Goal: Register for event/course

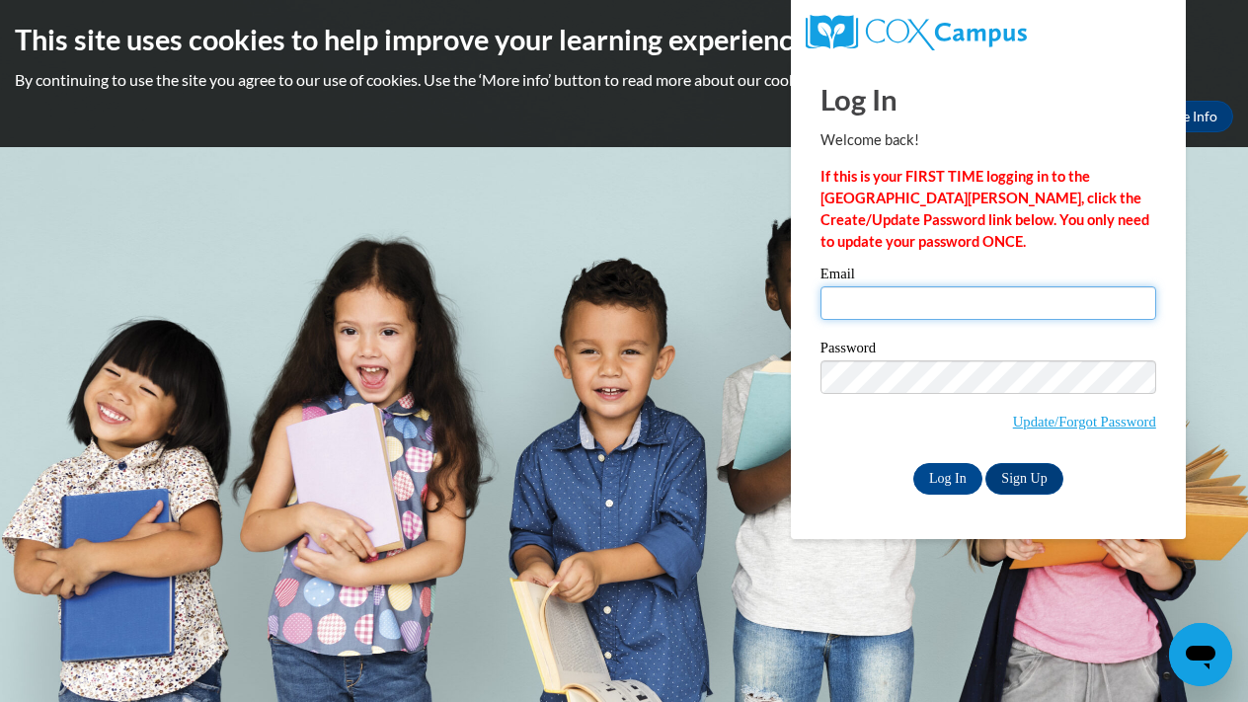
type input "elizabeth.hopper26@buckeyehillscc.net"
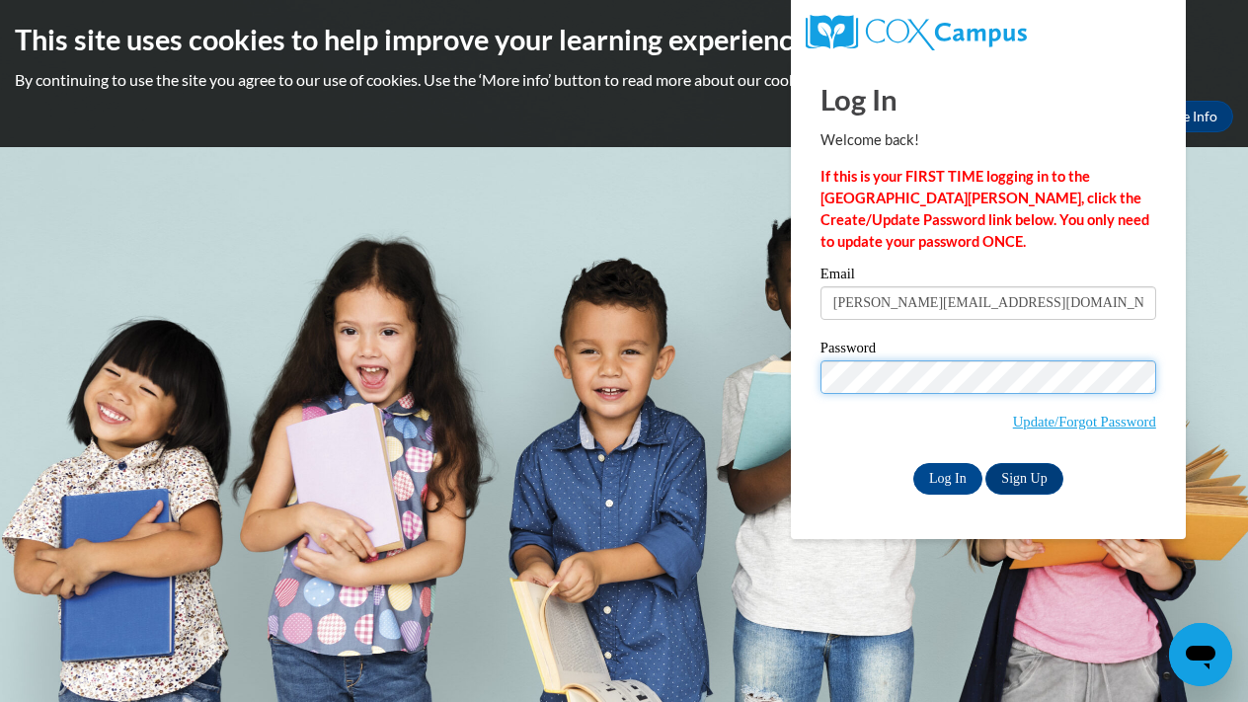
click at [946, 477] on input "Log In" at bounding box center [948, 479] width 69 height 32
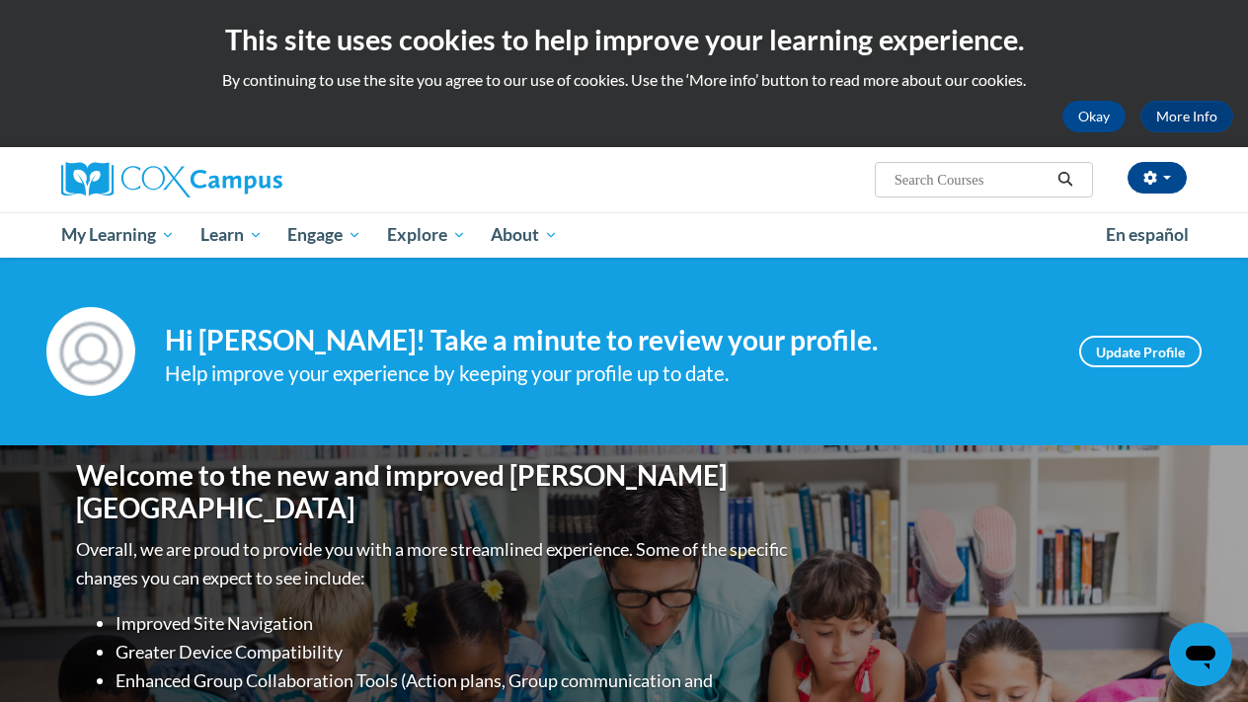
click at [903, 200] on div "Elizabeth Hopper (America/New_York UTC-04:00) My Profile Inbox My Transcripts L…" at bounding box center [624, 179] width 1156 height 65
click at [902, 188] on input "Search..." at bounding box center [972, 180] width 158 height 24
paste input "Early Literacy., AT137196, ST10131174"
type input "Early Literacy., AT137196, ST10131174"
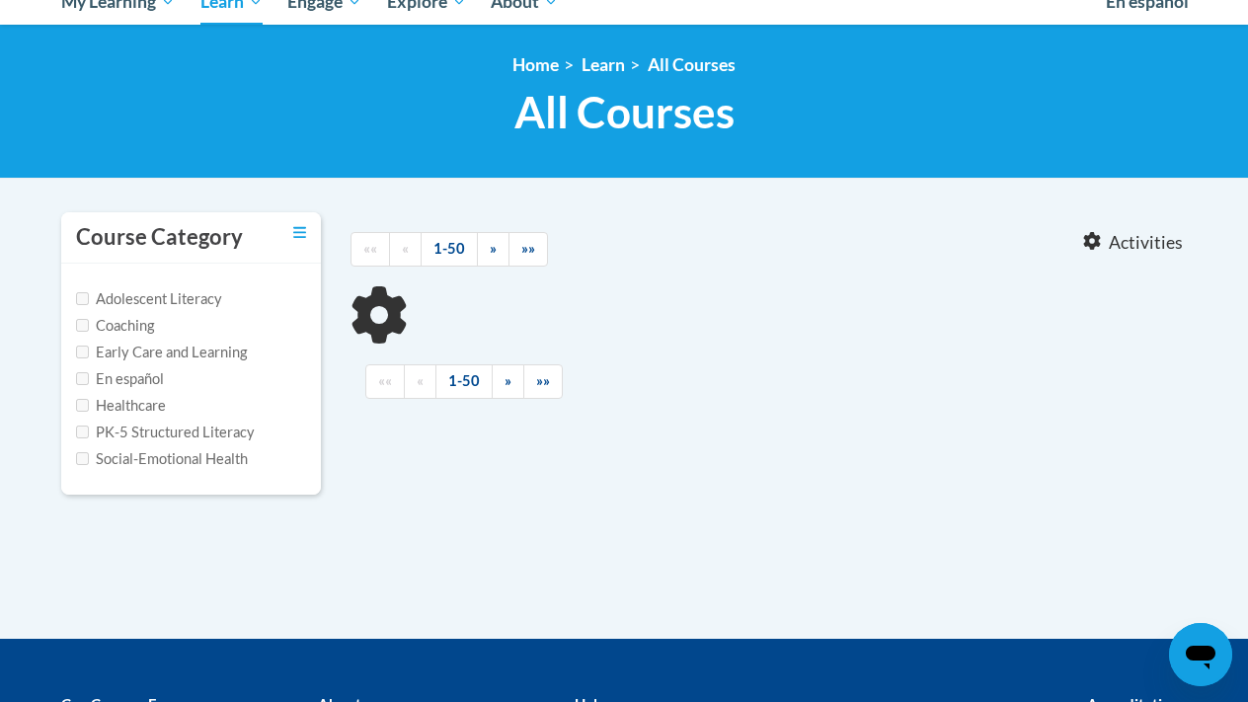
scroll to position [236, 0]
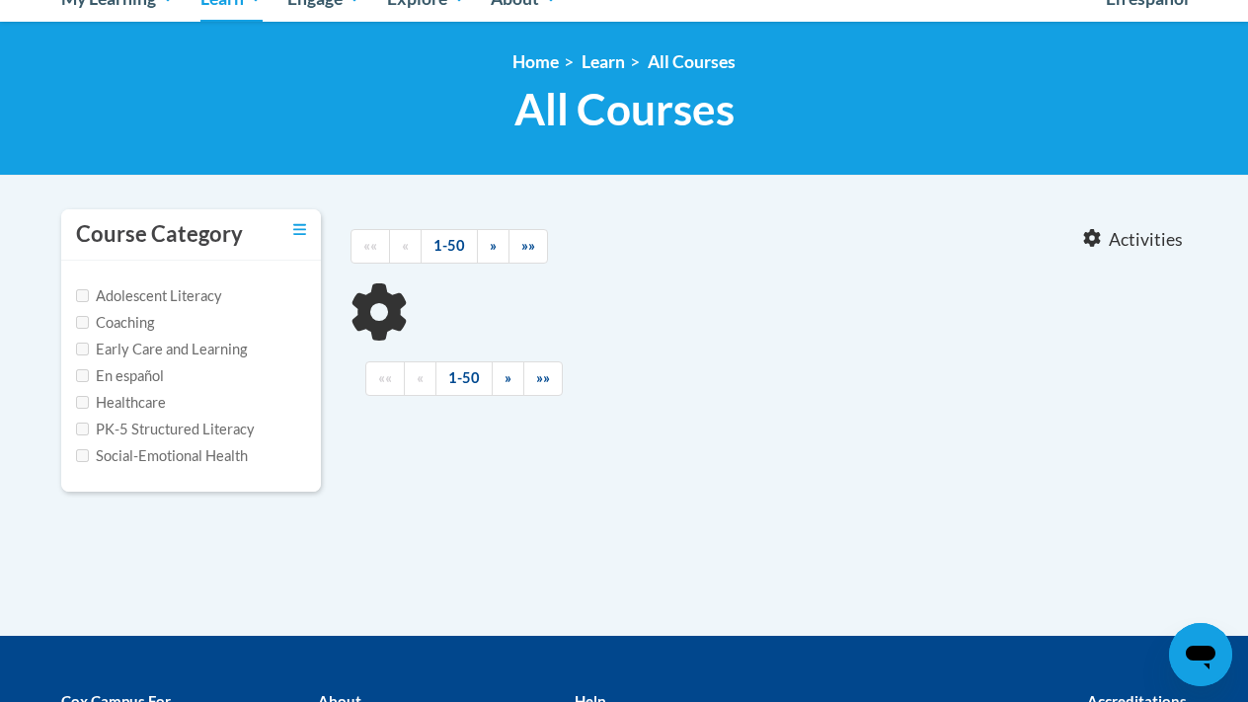
type input "Early Literacy., AT137196, ST10131174"
click at [246, 349] on label "Early Care and Learning" at bounding box center [161, 350] width 171 height 22
click at [89, 349] on input "Early Care and Learning" at bounding box center [82, 349] width 13 height 13
checkbox input "true"
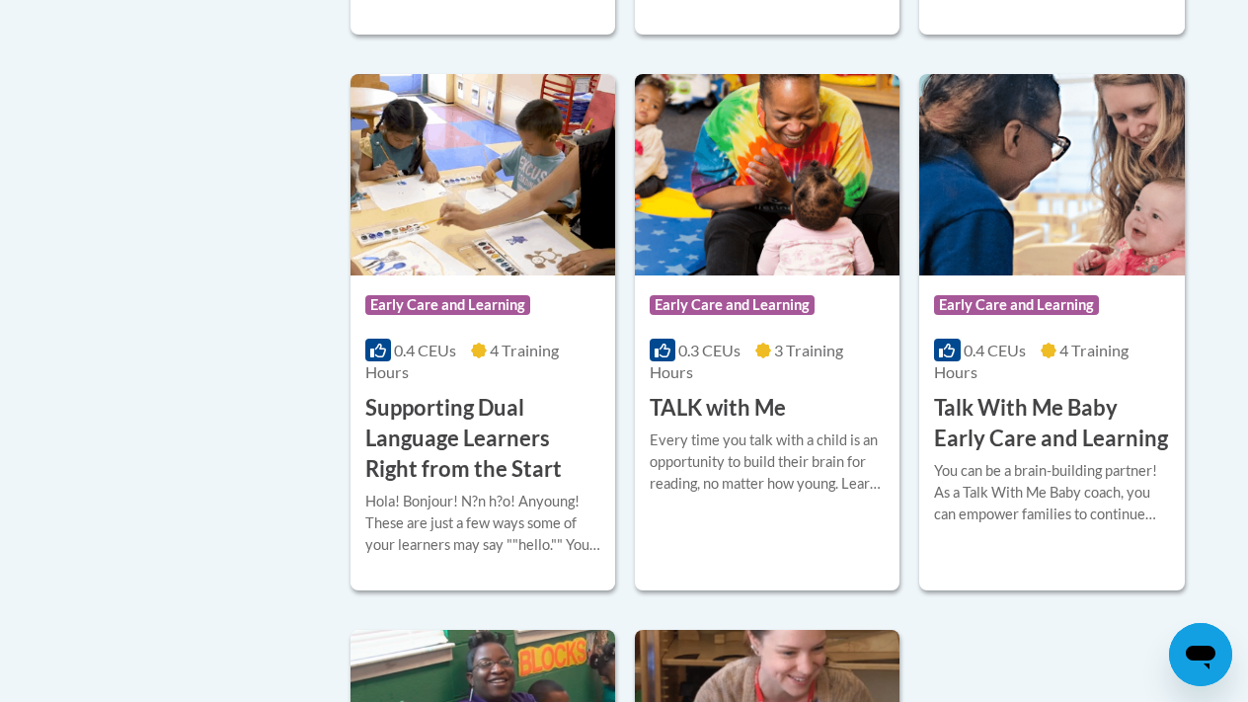
scroll to position [2758, 0]
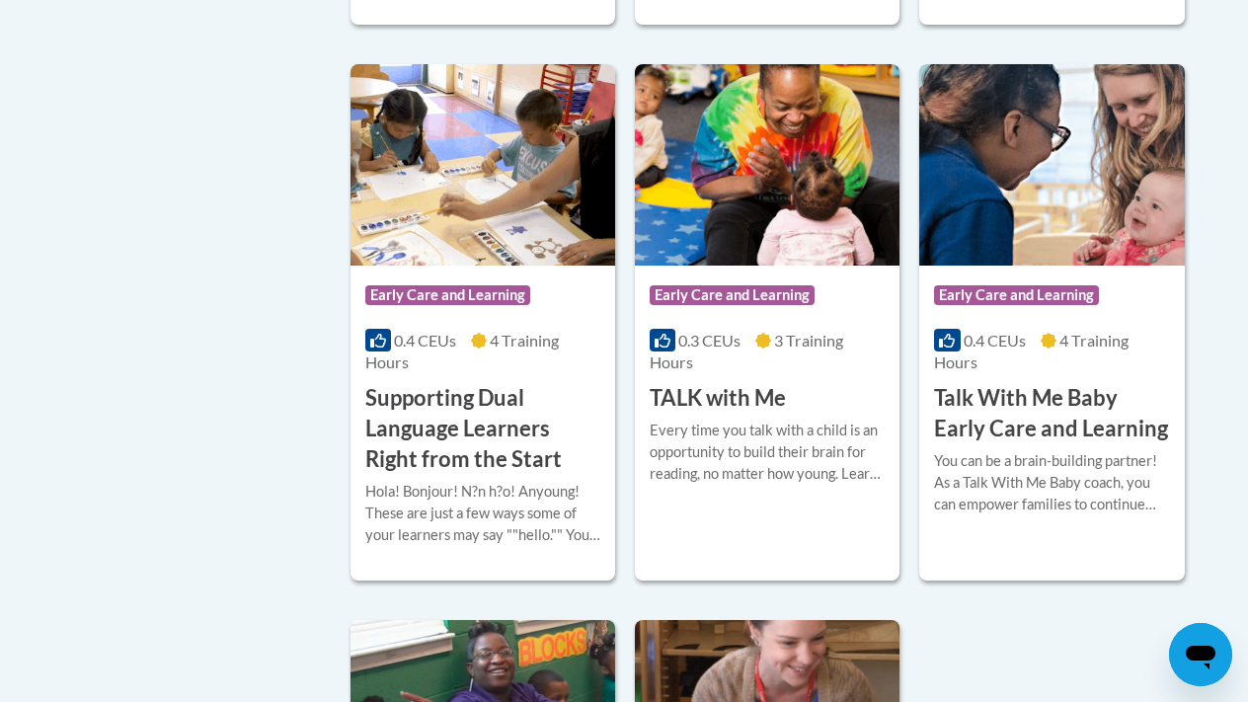
click at [769, 384] on h3 "TALK with Me" at bounding box center [718, 398] width 136 height 31
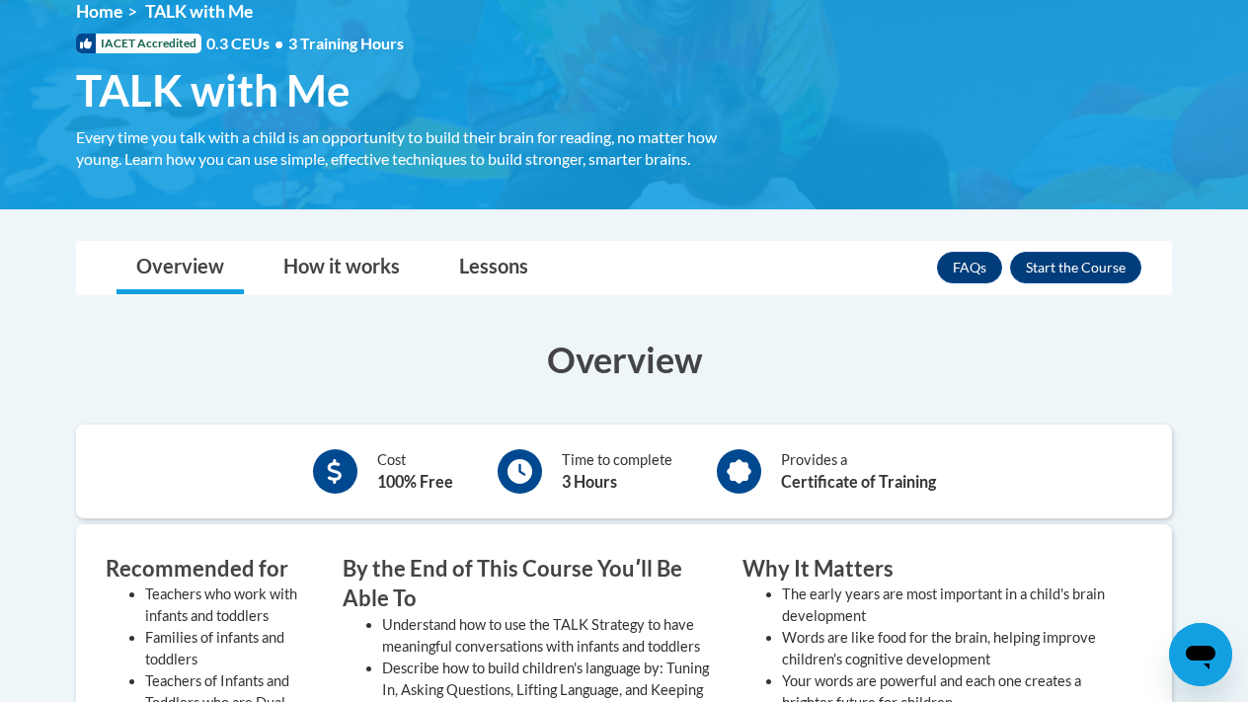
scroll to position [335, 0]
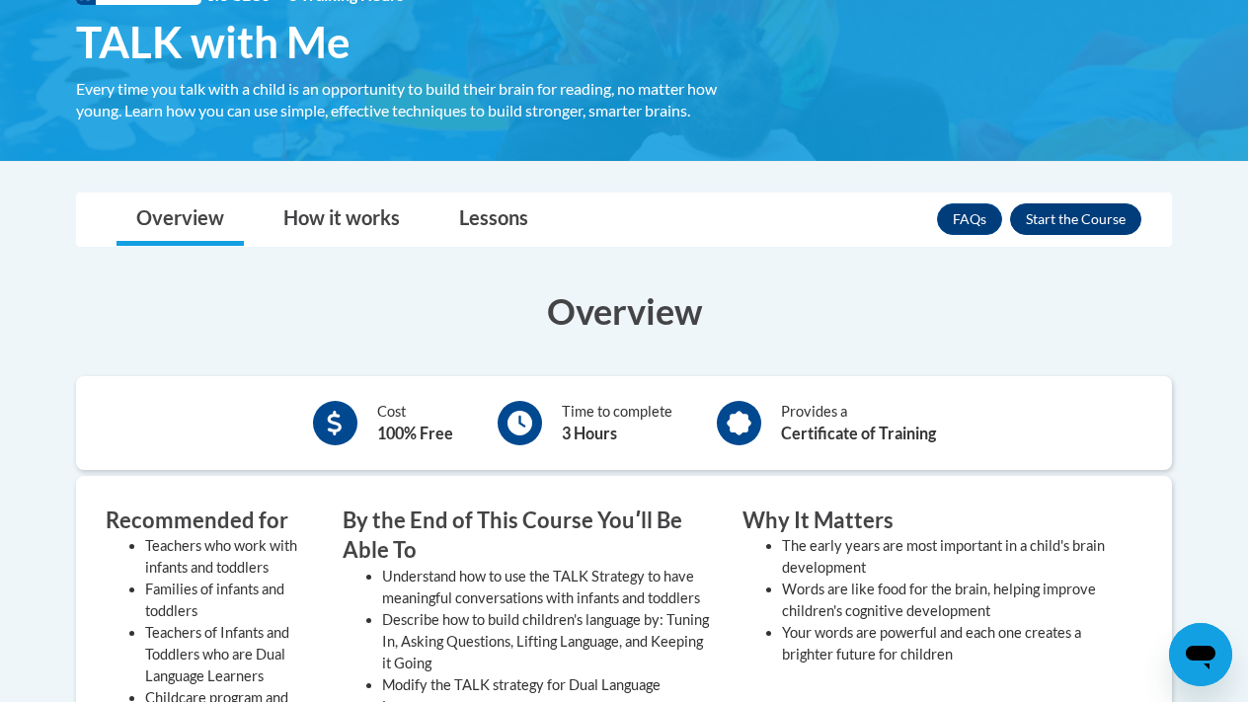
click at [1065, 217] on button "Enroll" at bounding box center [1075, 219] width 131 height 32
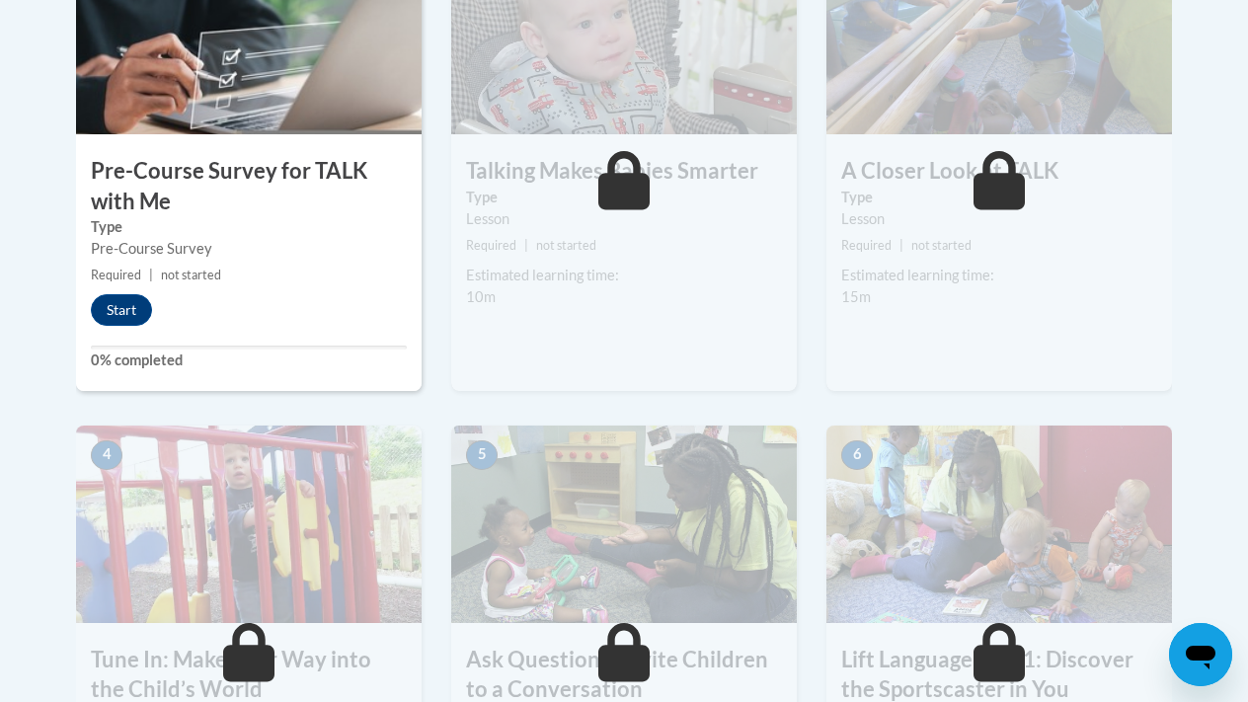
scroll to position [726, 0]
click at [120, 302] on button "Start" at bounding box center [121, 311] width 61 height 32
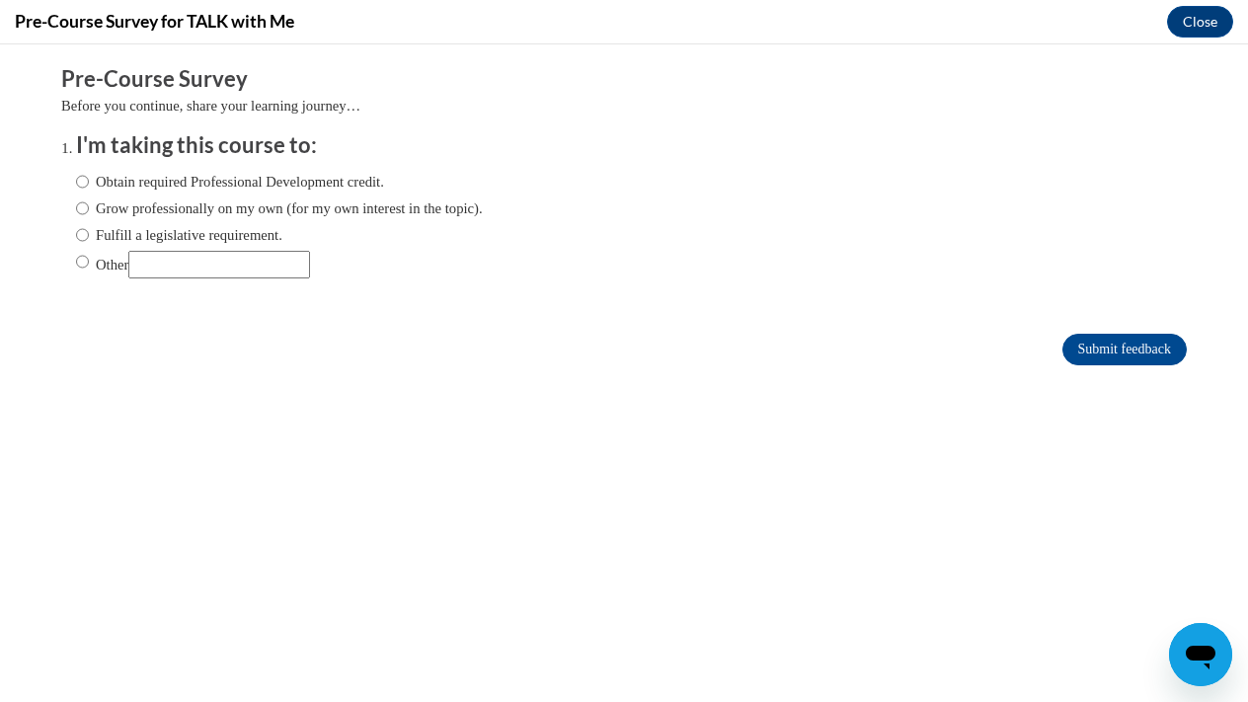
scroll to position [0, 0]
click at [123, 183] on label "Obtain required Professional Development credit." at bounding box center [230, 182] width 308 height 22
click at [89, 183] on input "Obtain required Professional Development credit." at bounding box center [82, 182] width 13 height 22
radio input "true"
click at [1081, 353] on input "Submit feedback" at bounding box center [1125, 350] width 124 height 32
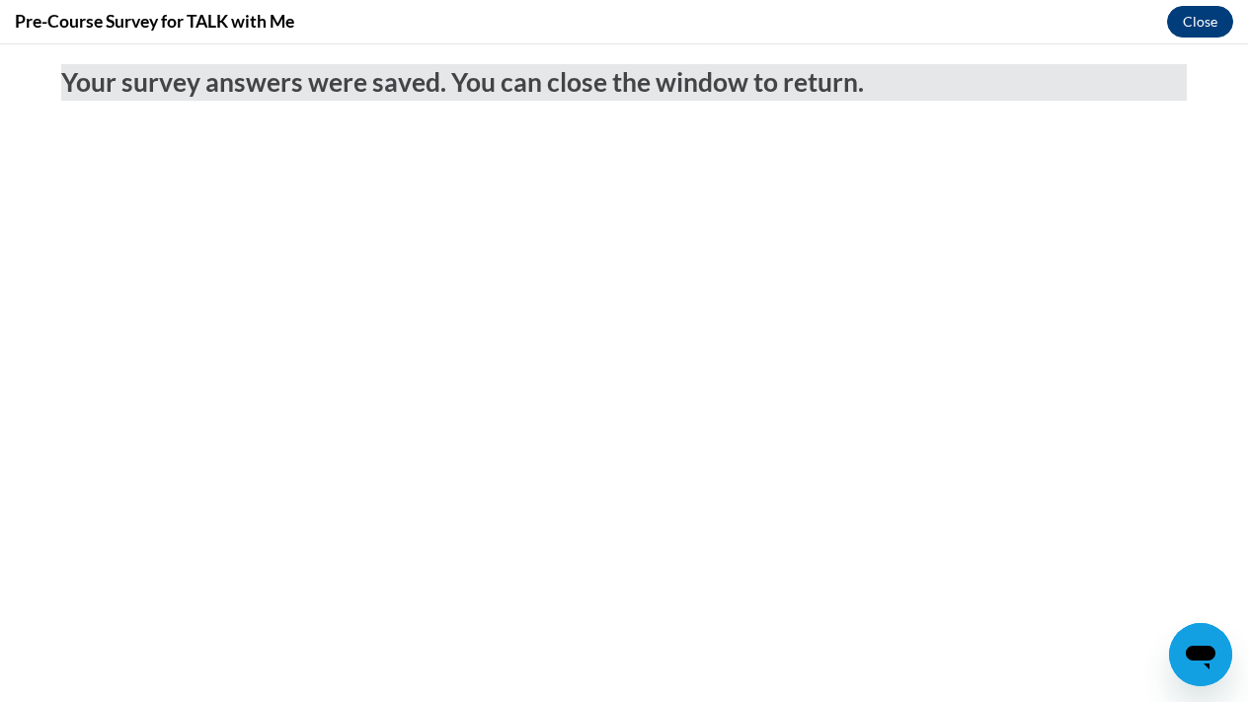
click at [1208, 17] on button "Close" at bounding box center [1200, 22] width 66 height 32
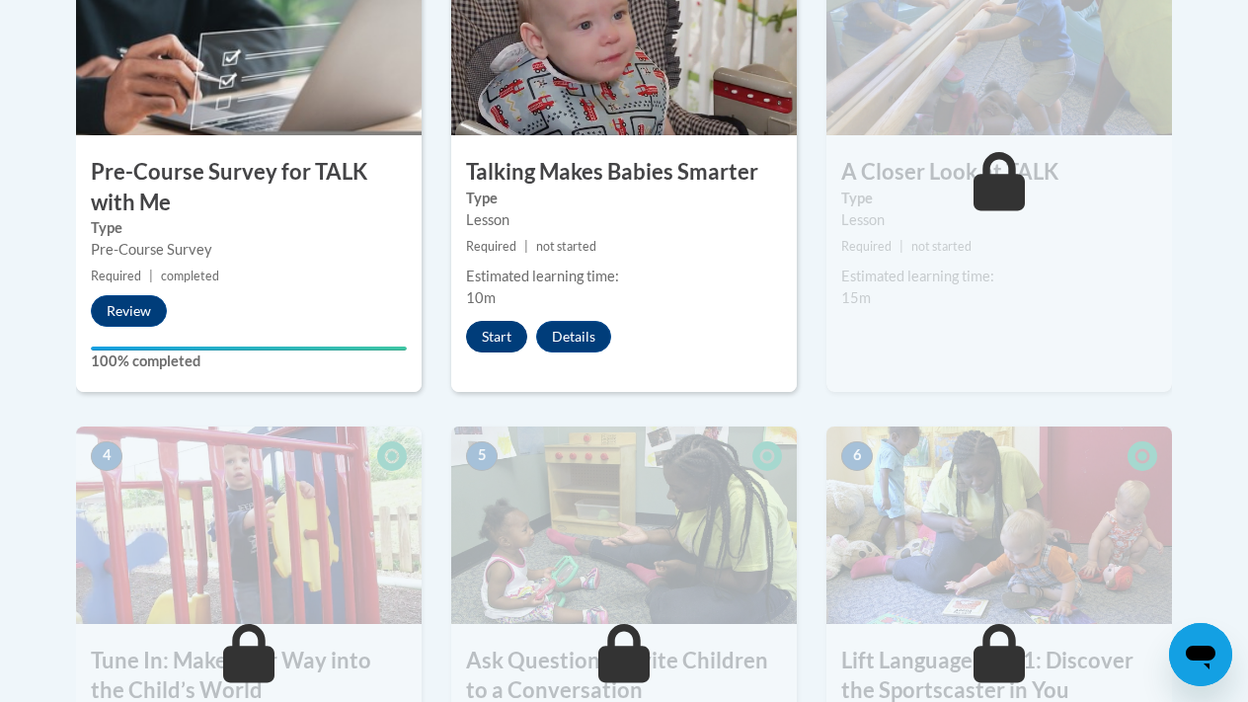
click at [478, 344] on button "Start" at bounding box center [496, 337] width 61 height 32
